Goal: Task Accomplishment & Management: Use online tool/utility

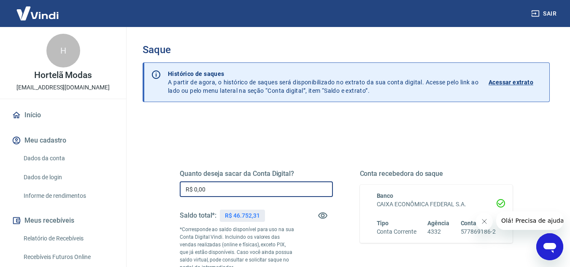
click at [222, 191] on input "R$ 0,00" at bounding box center [256, 189] width 153 height 16
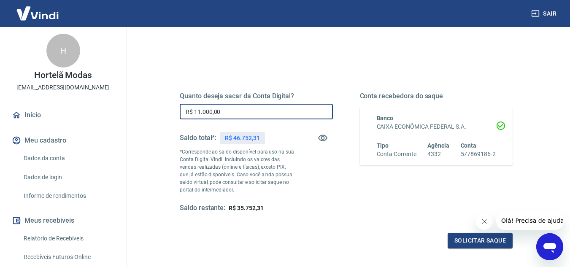
scroll to position [78, 0]
type input "R$ 11.000,00"
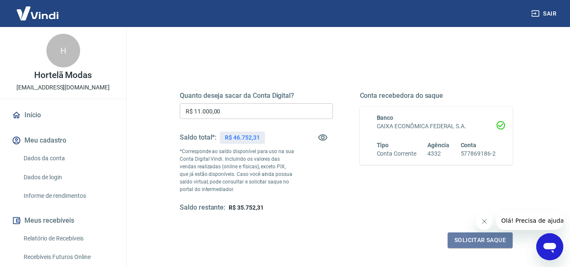
click at [485, 234] on button "Solicitar saque" at bounding box center [479, 240] width 65 height 16
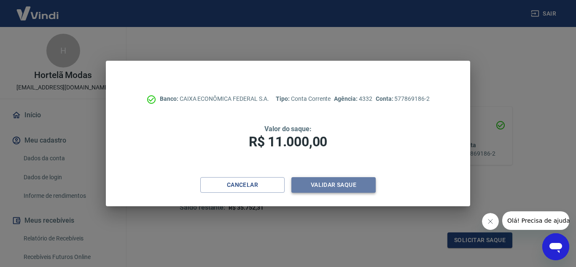
click at [321, 188] on button "Validar saque" at bounding box center [333, 185] width 84 height 16
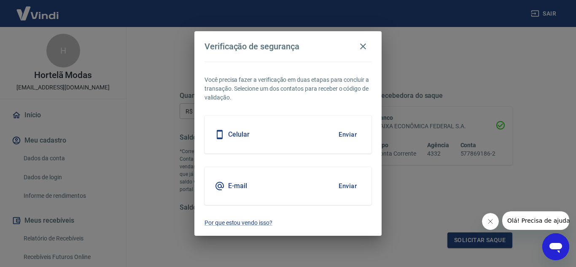
click at [267, 139] on div "Celular Enviar" at bounding box center [288, 135] width 167 height 38
click at [229, 136] on h5 "Celular" at bounding box center [239, 134] width 22 height 8
click at [344, 135] on button "Enviar" at bounding box center [347, 135] width 27 height 18
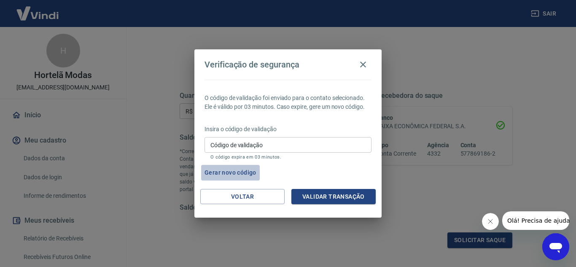
click at [242, 170] on button "Gerar novo código" at bounding box center [230, 173] width 59 height 16
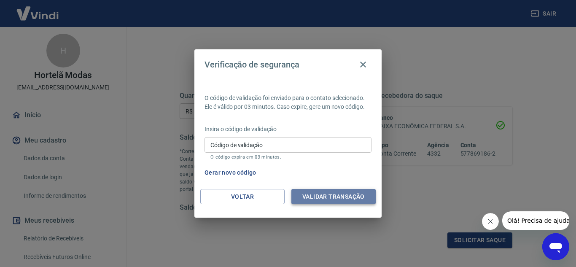
click at [321, 197] on button "Validar transação" at bounding box center [333, 197] width 84 height 16
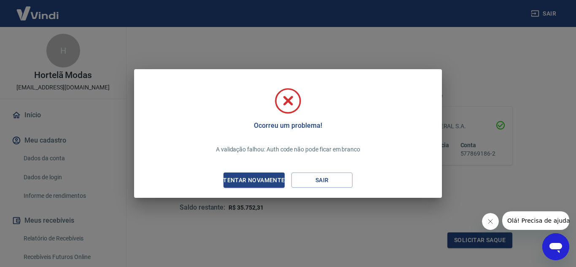
click at [321, 197] on div "Ocorreu um problema! A validação falhou: Auth code não pode ficar em branco Ten…" at bounding box center [288, 133] width 308 height 129
click at [242, 179] on div "Tentar novamente" at bounding box center [254, 180] width 82 height 11
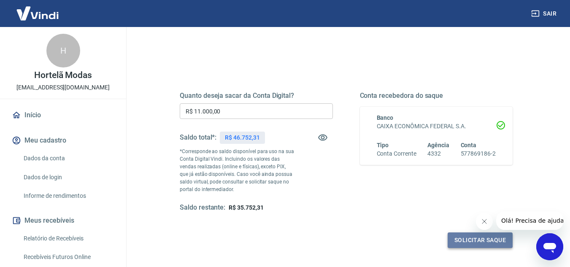
click at [468, 240] on button "Solicitar saque" at bounding box center [479, 240] width 65 height 16
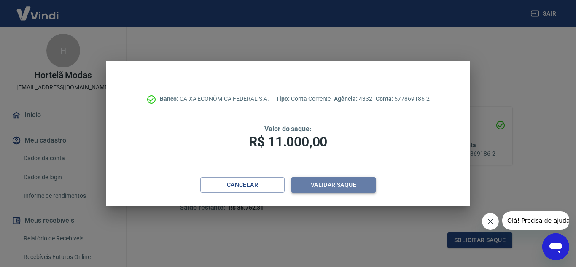
click at [328, 186] on button "Validar saque" at bounding box center [333, 185] width 84 height 16
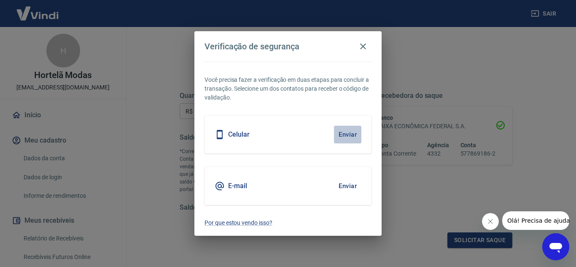
click at [341, 131] on button "Enviar" at bounding box center [347, 135] width 27 height 18
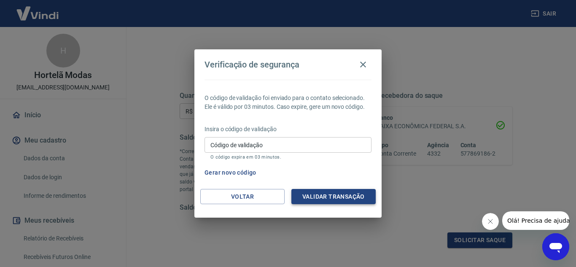
click at [343, 194] on button "Validar transação" at bounding box center [333, 197] width 84 height 16
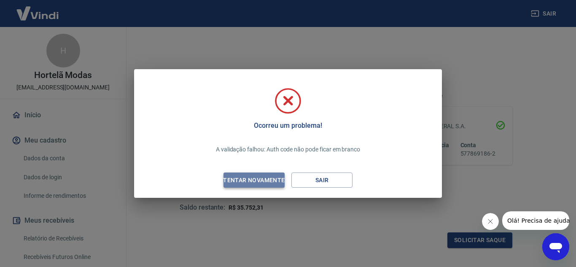
click at [264, 176] on div "Tentar novamente" at bounding box center [254, 180] width 82 height 11
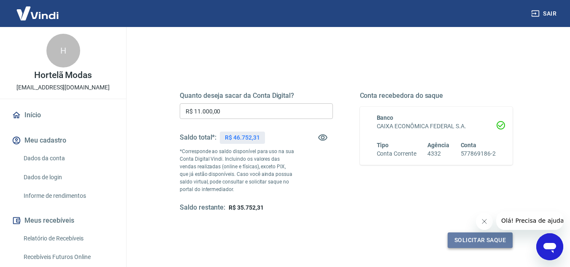
click at [488, 237] on button "Solicitar saque" at bounding box center [479, 240] width 65 height 16
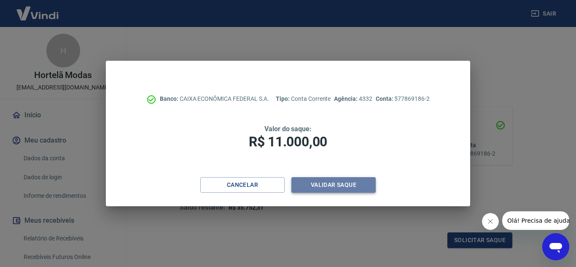
click at [346, 180] on button "Validar saque" at bounding box center [333, 185] width 84 height 16
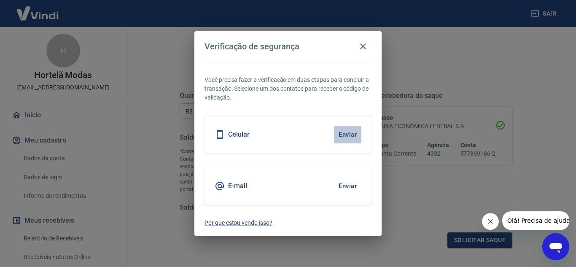
click at [344, 137] on button "Enviar" at bounding box center [347, 135] width 27 height 18
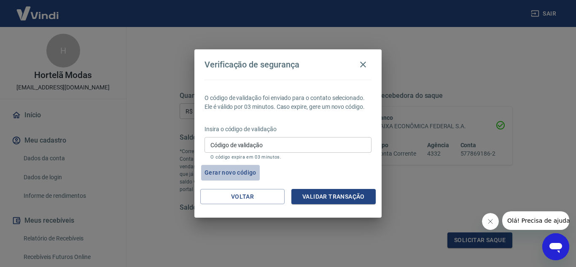
click at [244, 171] on button "Gerar novo código" at bounding box center [230, 173] width 59 height 16
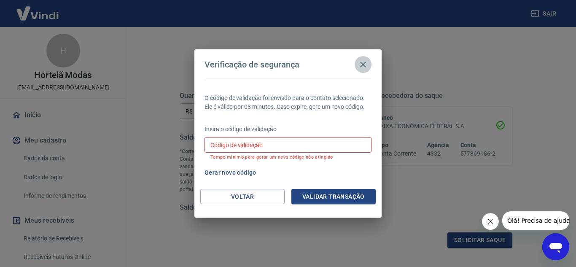
click at [361, 66] on icon "button" at bounding box center [363, 64] width 10 height 10
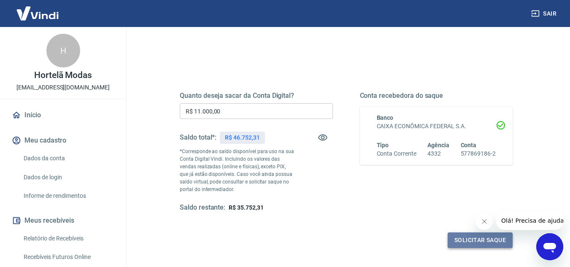
click at [487, 240] on button "Solicitar saque" at bounding box center [479, 240] width 65 height 16
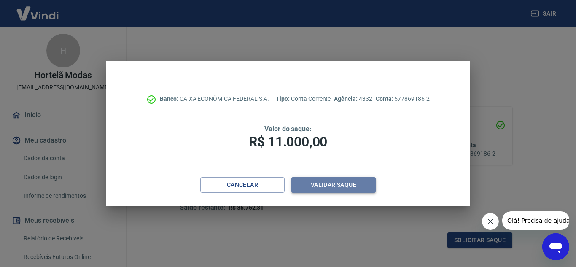
click at [318, 190] on button "Validar saque" at bounding box center [333, 185] width 84 height 16
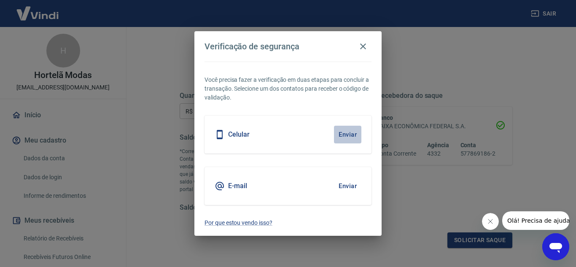
click at [344, 132] on button "Enviar" at bounding box center [347, 135] width 27 height 18
click at [351, 137] on button "Enviar" at bounding box center [347, 135] width 27 height 18
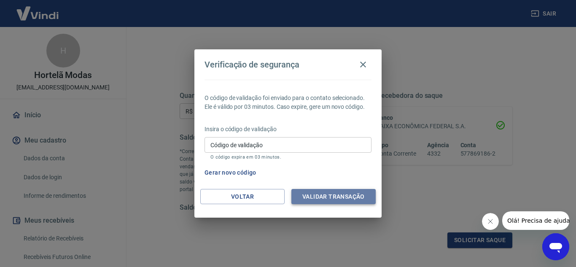
click at [331, 197] on button "Validar transação" at bounding box center [333, 197] width 84 height 16
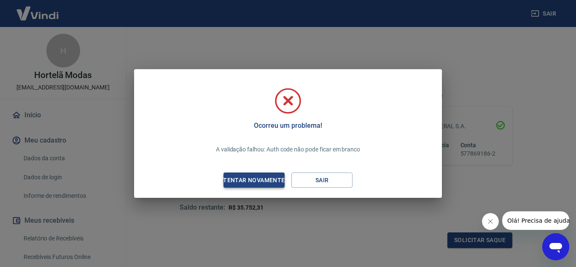
click at [270, 179] on div "Tentar novamente" at bounding box center [254, 180] width 82 height 11
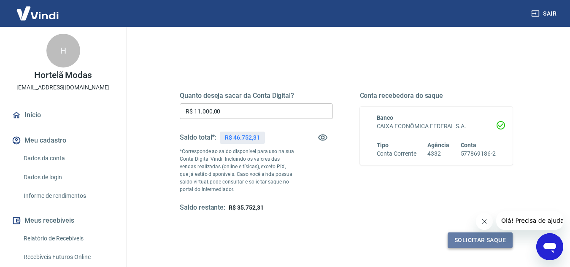
click at [488, 239] on button "Solicitar saque" at bounding box center [479, 240] width 65 height 16
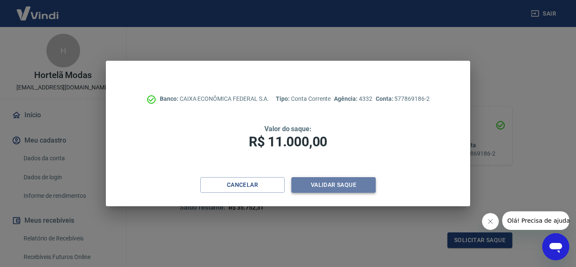
click at [335, 184] on button "Validar saque" at bounding box center [333, 185] width 84 height 16
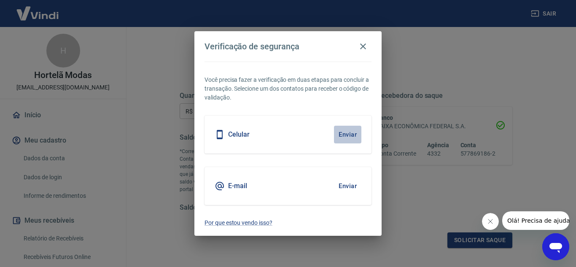
click at [344, 134] on button "Enviar" at bounding box center [347, 135] width 27 height 18
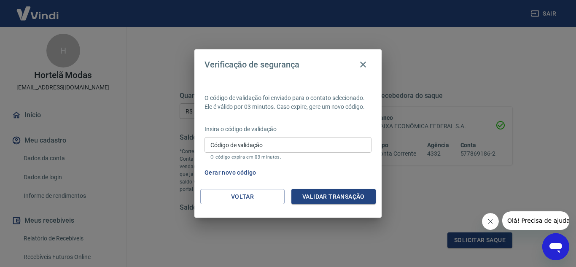
click at [237, 173] on button "Gerar novo código" at bounding box center [230, 173] width 59 height 16
click at [241, 175] on button "Gerar novo código" at bounding box center [230, 173] width 59 height 16
click at [247, 172] on button "Gerar novo código" at bounding box center [230, 173] width 59 height 16
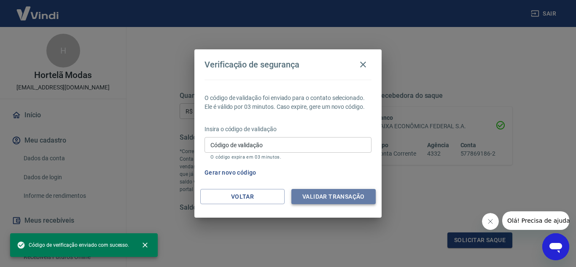
click at [329, 199] on button "Validar transação" at bounding box center [333, 197] width 84 height 16
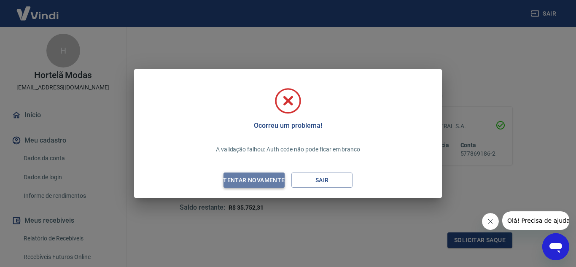
click at [257, 179] on div "Tentar novamente" at bounding box center [254, 180] width 82 height 11
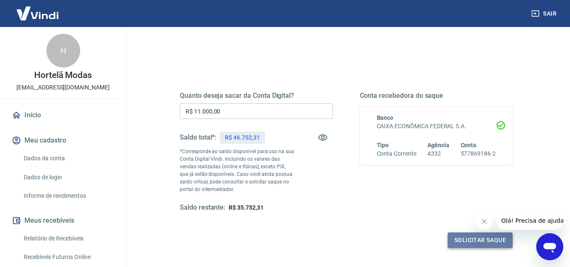
click at [466, 243] on button "Solicitar saque" at bounding box center [479, 240] width 65 height 16
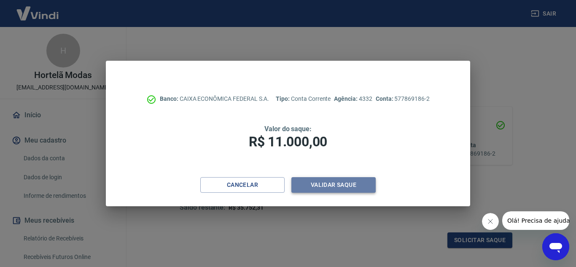
click at [326, 182] on button "Validar saque" at bounding box center [333, 185] width 84 height 16
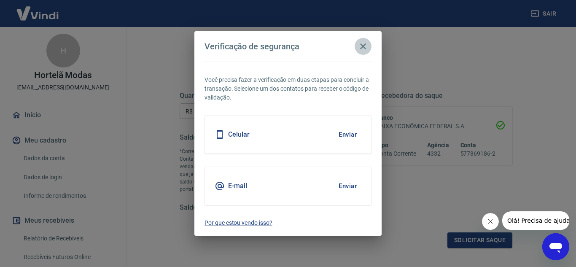
click at [369, 51] on button "button" at bounding box center [363, 46] width 17 height 17
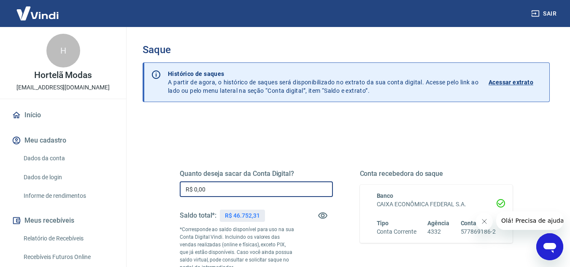
click at [223, 191] on input "R$ 0,00" at bounding box center [256, 189] width 153 height 16
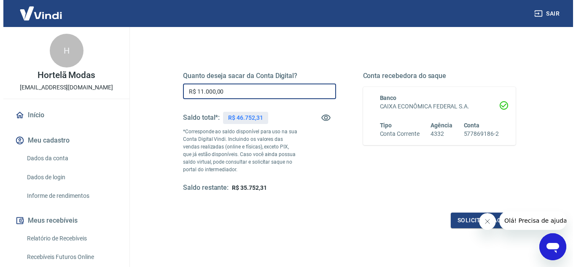
scroll to position [99, 0]
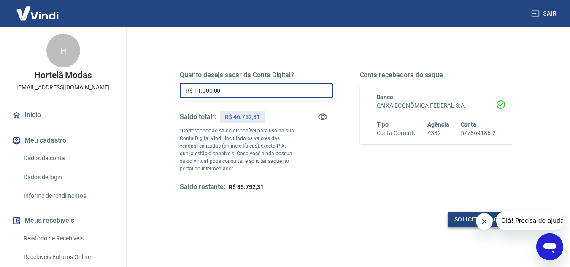
type input "R$ 11.000,00"
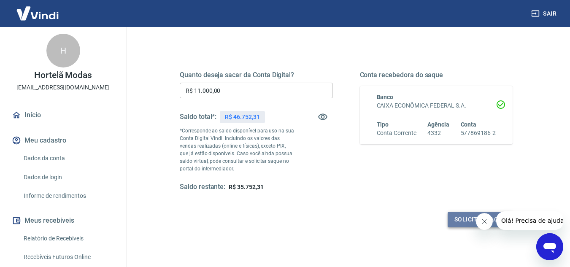
click at [458, 223] on button "Solicitar saque" at bounding box center [479, 220] width 65 height 16
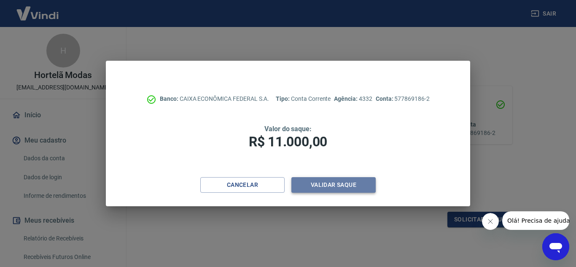
click at [315, 186] on button "Validar saque" at bounding box center [333, 185] width 84 height 16
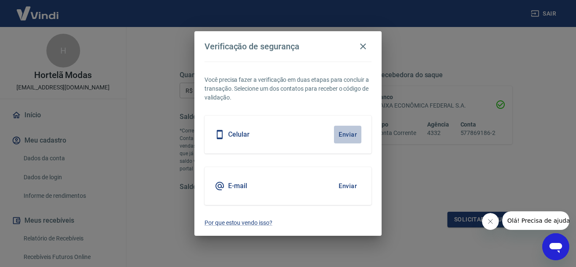
click at [344, 133] on button "Enviar" at bounding box center [347, 135] width 27 height 18
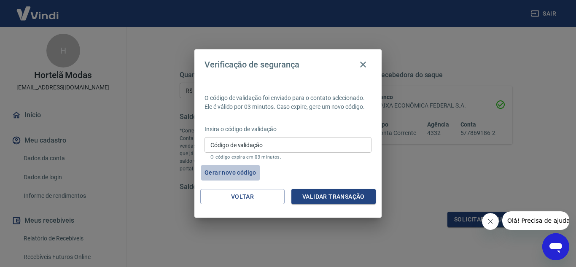
click at [241, 171] on button "Gerar novo código" at bounding box center [230, 173] width 59 height 16
click at [366, 63] on icon "button" at bounding box center [363, 64] width 10 height 10
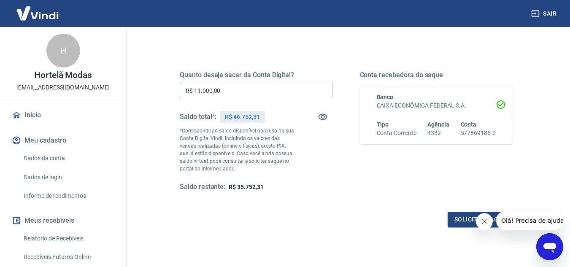
click at [482, 223] on icon "Fechar mensagem da empresa" at bounding box center [484, 221] width 4 height 4
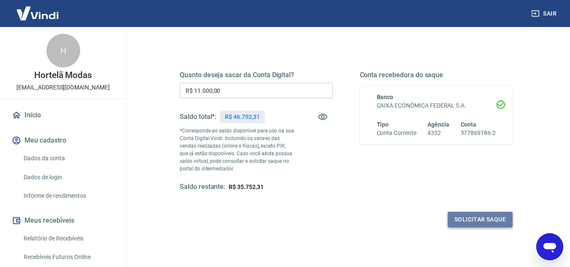
click at [491, 222] on button "Solicitar saque" at bounding box center [479, 220] width 65 height 16
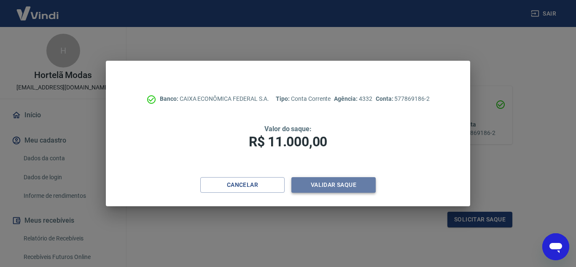
click at [329, 189] on button "Validar saque" at bounding box center [333, 185] width 84 height 16
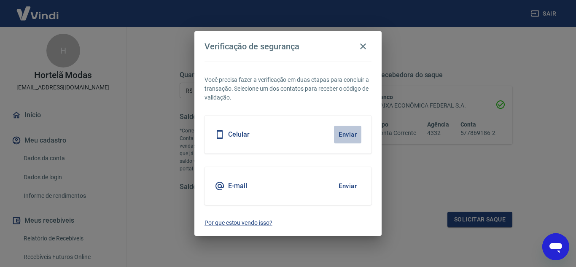
click at [348, 131] on button "Enviar" at bounding box center [347, 135] width 27 height 18
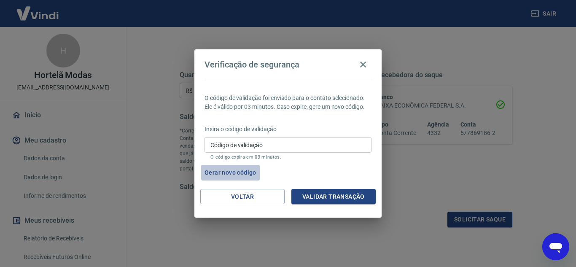
click at [237, 173] on button "Gerar novo código" at bounding box center [230, 173] width 59 height 16
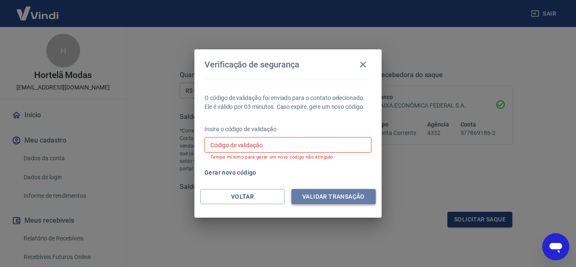
click at [346, 193] on button "Validar transação" at bounding box center [333, 197] width 84 height 16
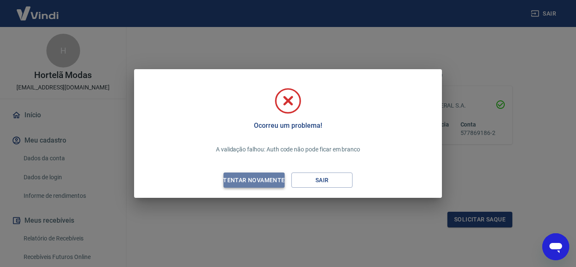
click at [250, 183] on div "Tentar novamente" at bounding box center [254, 180] width 82 height 11
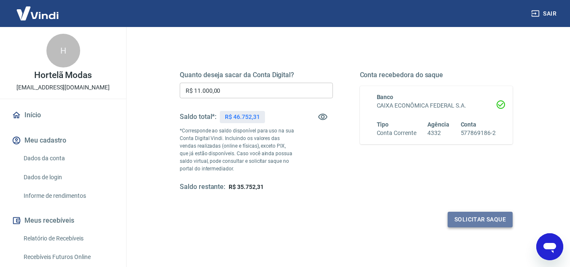
click at [477, 223] on button "Solicitar saque" at bounding box center [479, 220] width 65 height 16
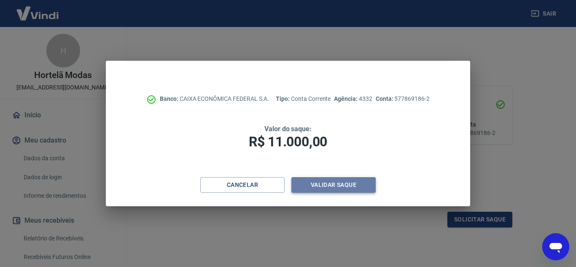
click at [341, 186] on button "Validar saque" at bounding box center [333, 185] width 84 height 16
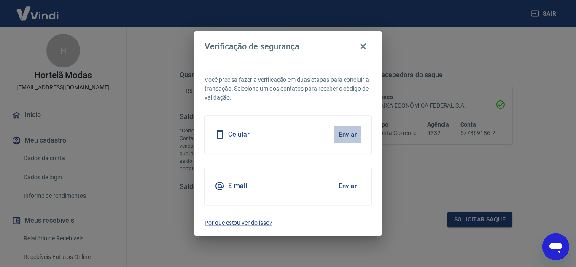
click at [353, 132] on button "Enviar" at bounding box center [347, 135] width 27 height 18
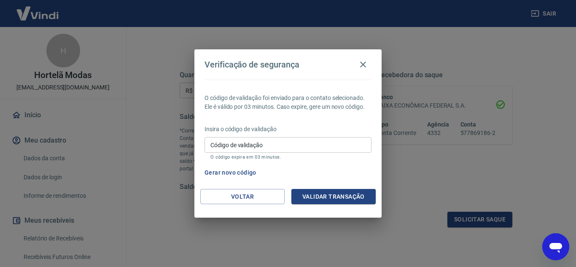
click at [553, 250] on icon "Abrir janela de mensagens" at bounding box center [555, 246] width 15 height 15
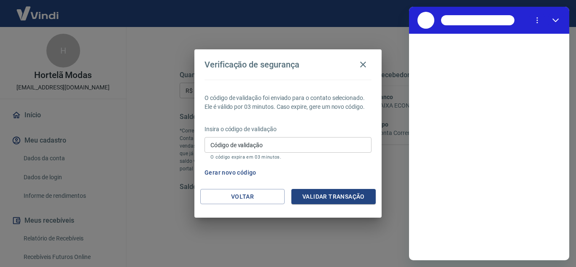
scroll to position [0, 0]
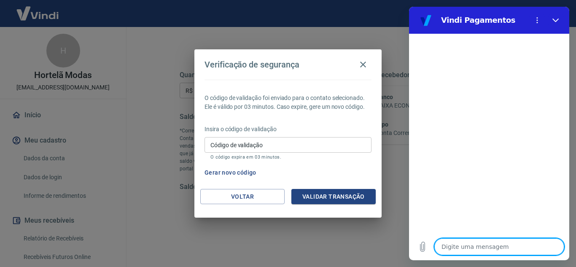
type textarea "o"
type textarea "x"
type textarea "ol"
type textarea "x"
type textarea "ola"
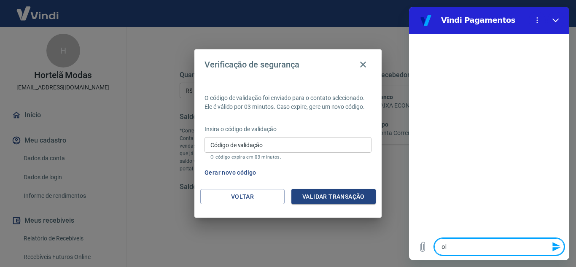
type textarea "x"
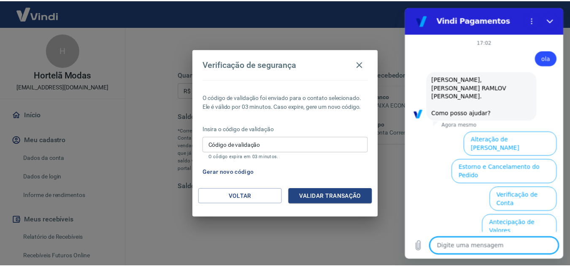
scroll to position [55, 0]
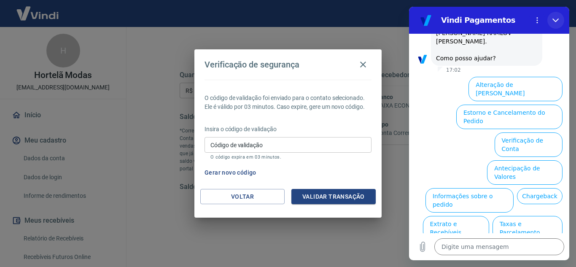
click at [555, 21] on icon "Fechar" at bounding box center [556, 21] width 6 height 4
type textarea "x"
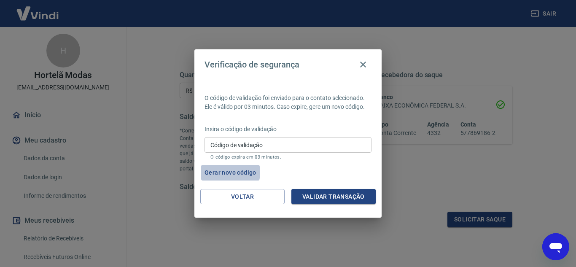
click at [221, 172] on button "Gerar novo código" at bounding box center [230, 173] width 59 height 16
click at [363, 64] on icon "button" at bounding box center [363, 65] width 6 height 6
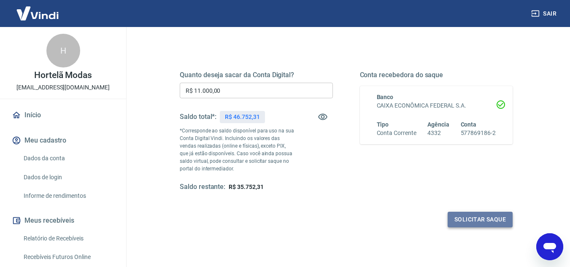
click at [467, 222] on button "Solicitar saque" at bounding box center [479, 220] width 65 height 16
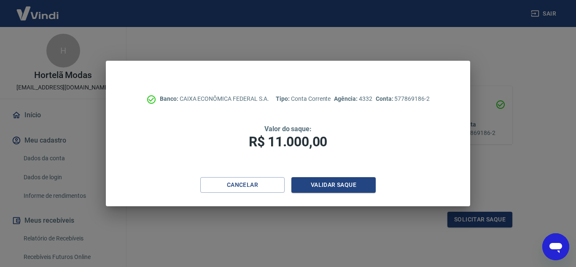
click at [332, 177] on div "Banco: CAIXA ECONÔMICA FEDERAL S.A. Tipo: Conta Corrente Agência: 4332 Conta: 5…" at bounding box center [288, 119] width 364 height 116
click at [333, 181] on button "Validar saque" at bounding box center [333, 185] width 84 height 16
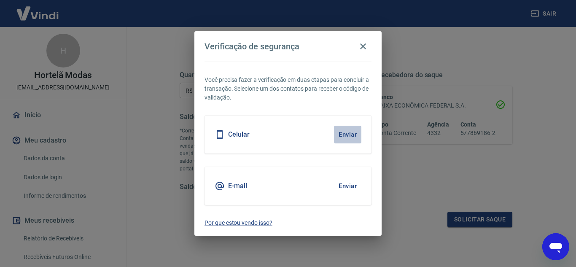
click at [345, 134] on button "Enviar" at bounding box center [347, 135] width 27 height 18
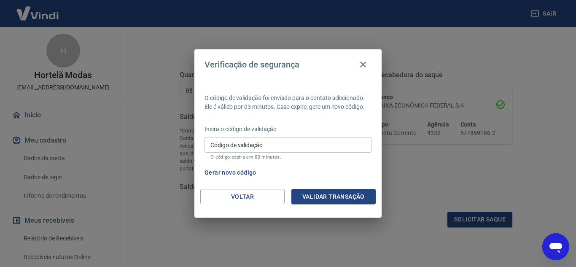
click at [231, 170] on button "Gerar novo código" at bounding box center [230, 173] width 59 height 16
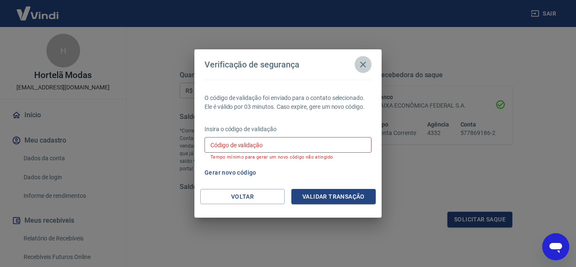
click at [364, 61] on icon "button" at bounding box center [363, 64] width 10 height 10
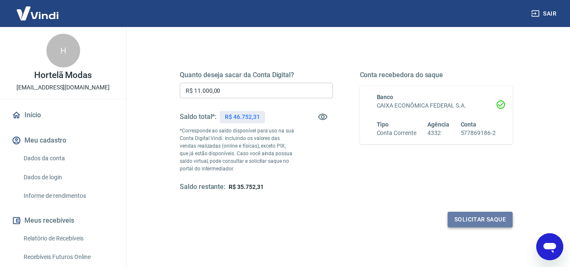
click at [480, 217] on button "Solicitar saque" at bounding box center [479, 220] width 65 height 16
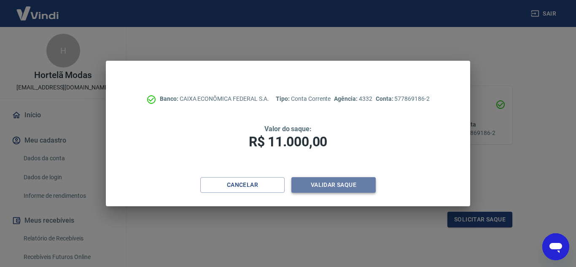
click at [322, 189] on button "Validar saque" at bounding box center [333, 185] width 84 height 16
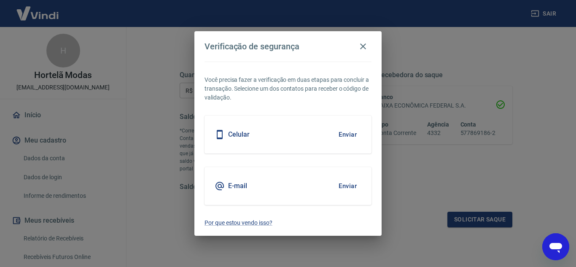
click at [343, 139] on button "Enviar" at bounding box center [347, 135] width 27 height 18
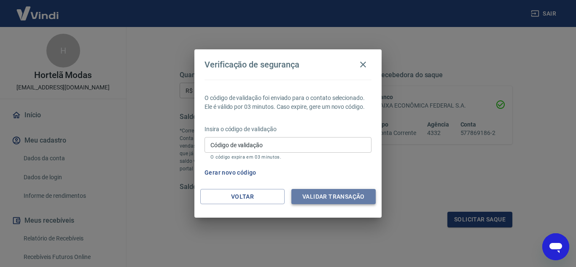
click at [345, 194] on button "Validar transação" at bounding box center [333, 197] width 84 height 16
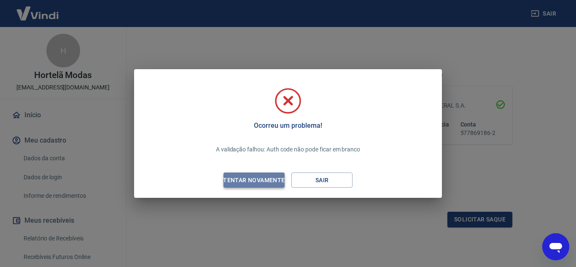
click at [233, 184] on div "Tentar novamente" at bounding box center [254, 180] width 82 height 11
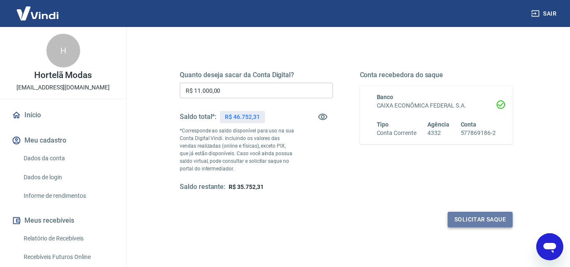
click at [490, 219] on button "Solicitar saque" at bounding box center [479, 220] width 65 height 16
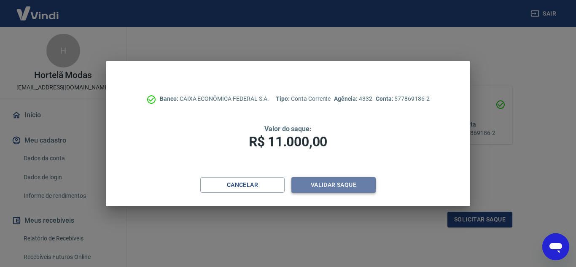
click at [343, 183] on button "Validar saque" at bounding box center [333, 185] width 84 height 16
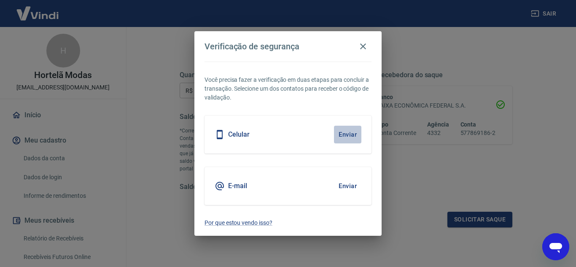
click at [346, 135] on button "Enviar" at bounding box center [347, 135] width 27 height 18
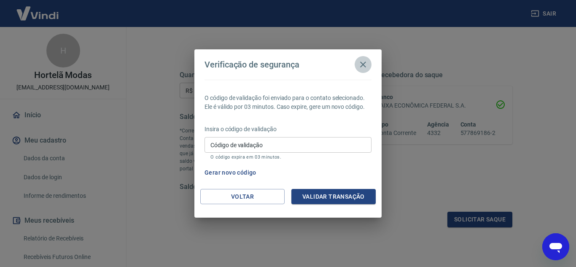
click at [359, 64] on icon "button" at bounding box center [363, 64] width 10 height 10
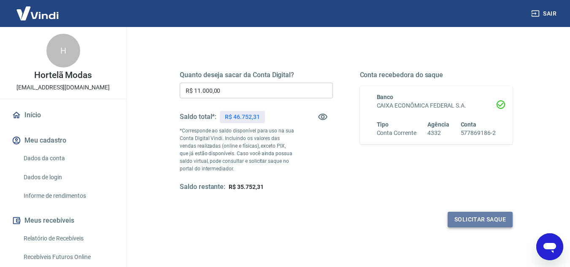
click at [469, 221] on button "Solicitar saque" at bounding box center [479, 220] width 65 height 16
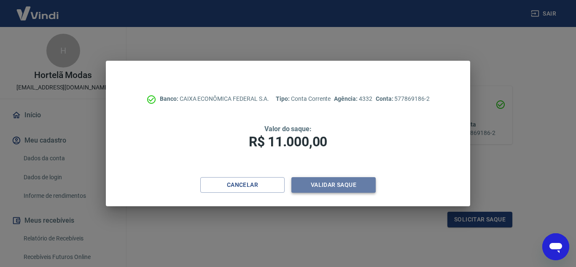
click at [356, 183] on button "Validar saque" at bounding box center [333, 185] width 84 height 16
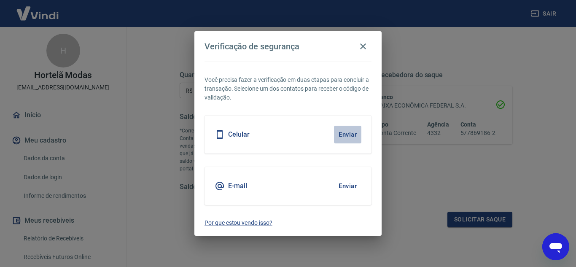
click at [343, 135] on button "Enviar" at bounding box center [347, 135] width 27 height 18
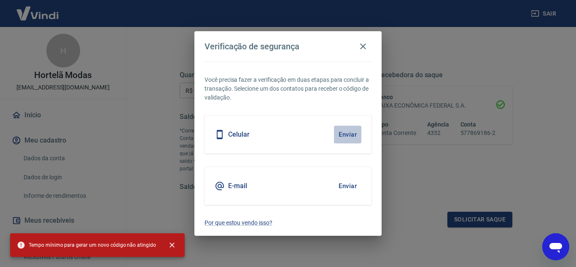
click at [343, 135] on button "Enviar" at bounding box center [347, 135] width 27 height 18
click at [364, 45] on icon "button" at bounding box center [363, 46] width 10 height 10
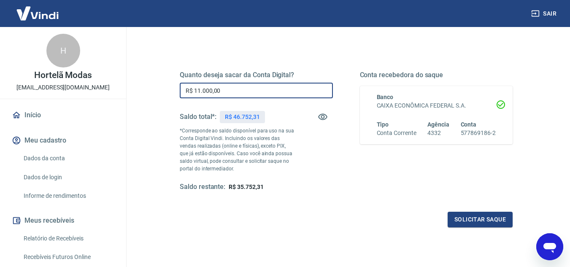
click at [224, 86] on input "R$ 11.000,00" at bounding box center [256, 91] width 153 height 16
type input "R$ 11.000,00"
click at [487, 218] on button "Solicitar saque" at bounding box center [479, 220] width 65 height 16
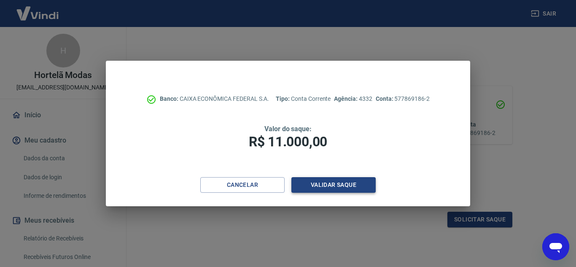
click at [321, 181] on button "Validar saque" at bounding box center [333, 185] width 84 height 16
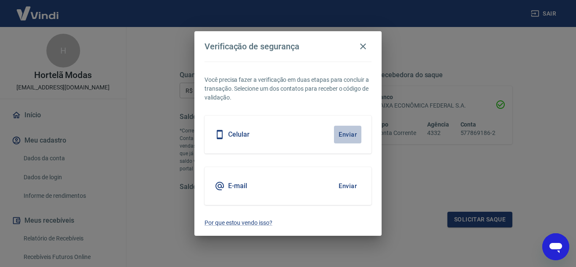
click at [340, 132] on button "Enviar" at bounding box center [347, 135] width 27 height 18
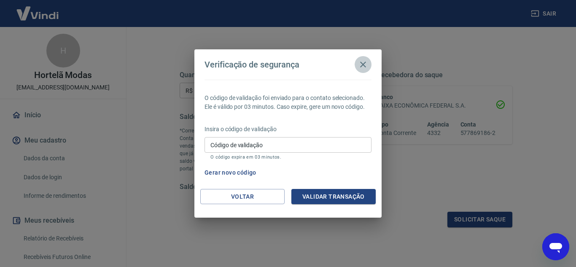
click at [365, 65] on icon "button" at bounding box center [363, 64] width 10 height 10
